Goal: Information Seeking & Learning: Learn about a topic

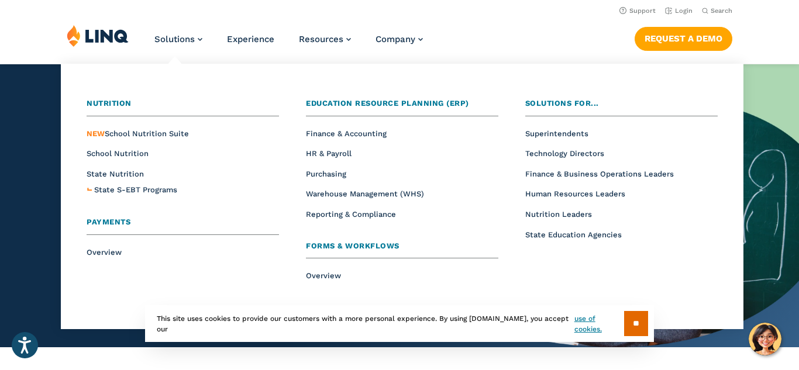
click at [265, 178] on li "State Nutrition" at bounding box center [183, 173] width 193 height 15
click at [126, 153] on span "School Nutrition" at bounding box center [118, 153] width 62 height 9
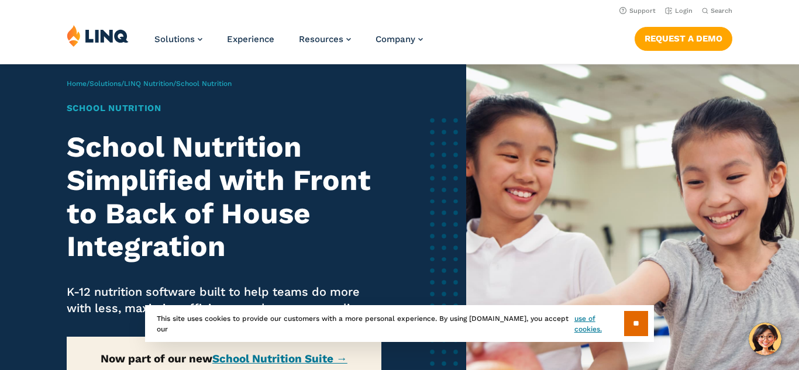
click at [126, 153] on h2 "School Nutrition Simplified with Front to Back of House Integration" at bounding box center [224, 197] width 315 height 133
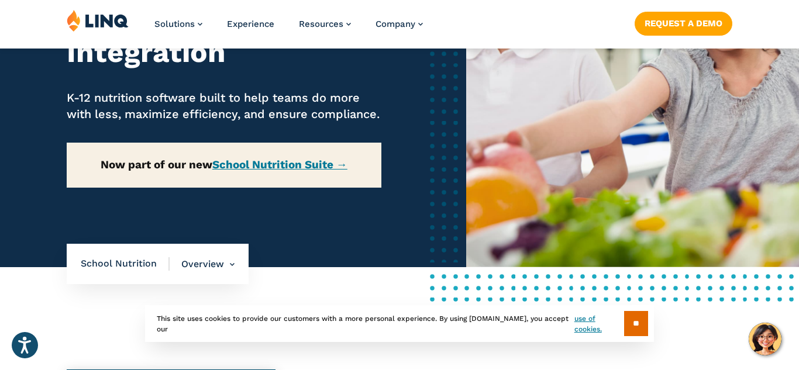
scroll to position [258, 0]
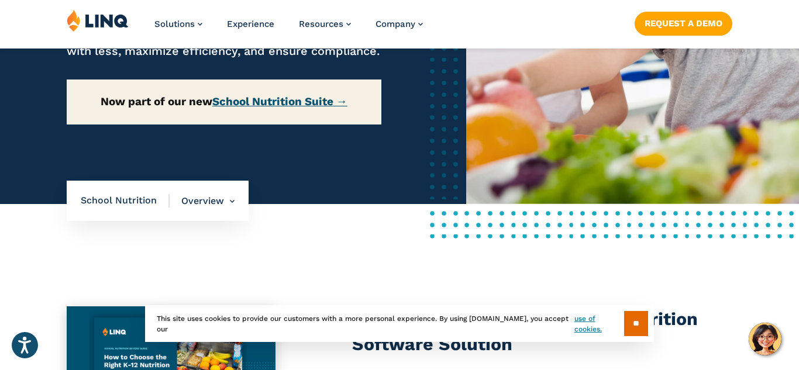
click at [244, 108] on link "School Nutrition Suite →" at bounding box center [279, 101] width 135 height 13
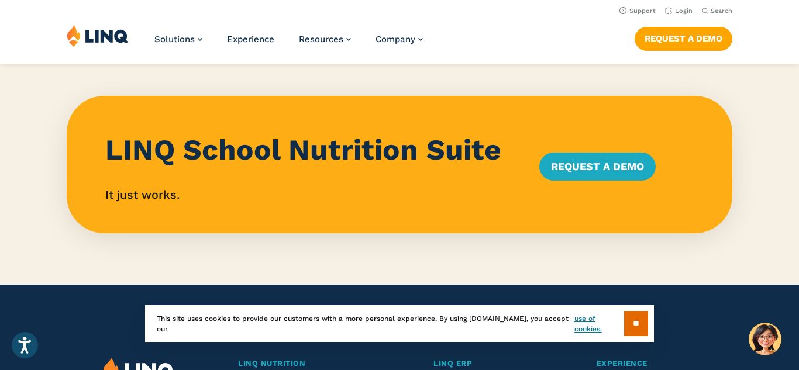
scroll to position [1077, 0]
